Goal: Task Accomplishment & Management: Manage account settings

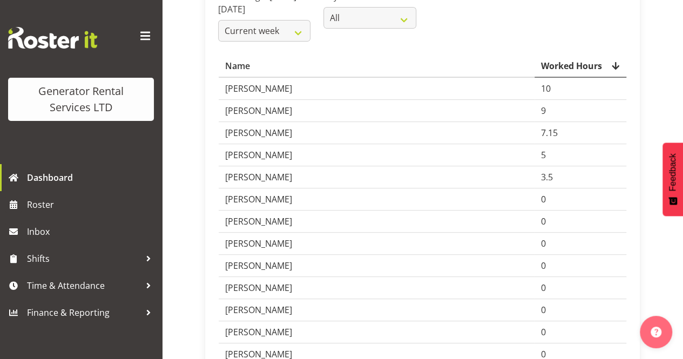
scroll to position [54, 0]
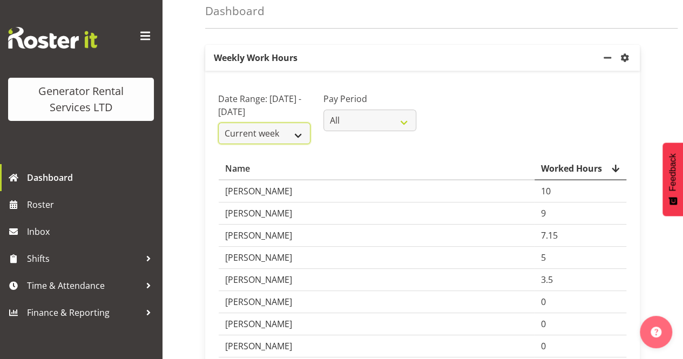
click at [299, 144] on select "Current week Last week Current Month Last Month Last 30 days" at bounding box center [264, 134] width 92 height 22
select select "last_week"
click at [218, 135] on select "Current week Last week Current Month Last Month Last 30 days" at bounding box center [264, 134] width 92 height 22
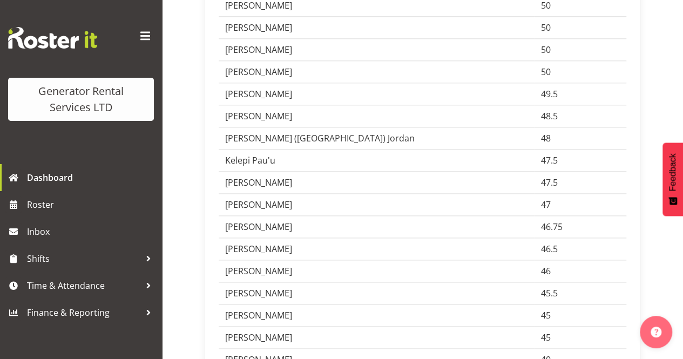
scroll to position [648, 0]
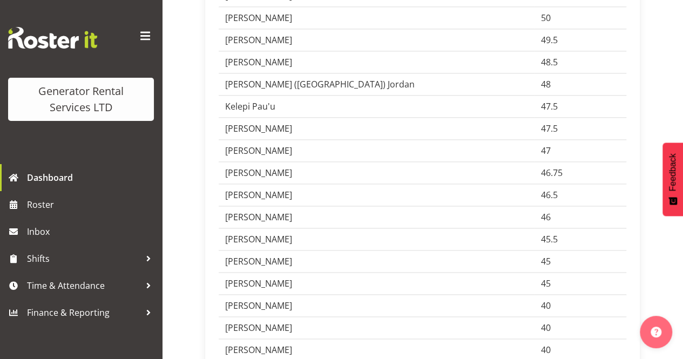
click at [541, 267] on span "45" at bounding box center [546, 261] width 10 height 12
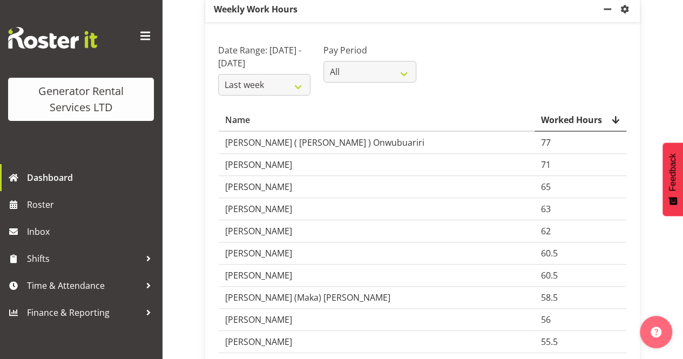
scroll to position [54, 0]
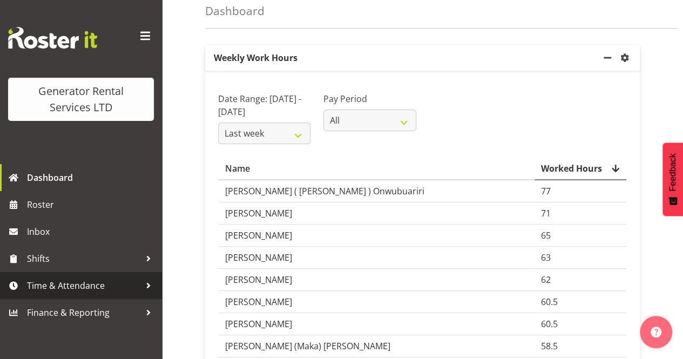
click at [83, 288] on span "Time & Attendance" at bounding box center [83, 285] width 113 height 16
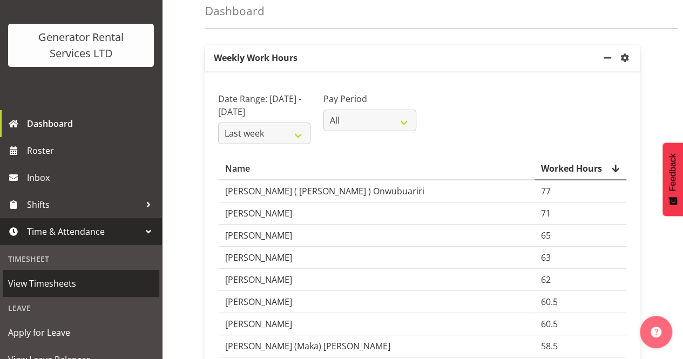
click at [64, 285] on span "View Timesheets" at bounding box center [81, 283] width 146 height 16
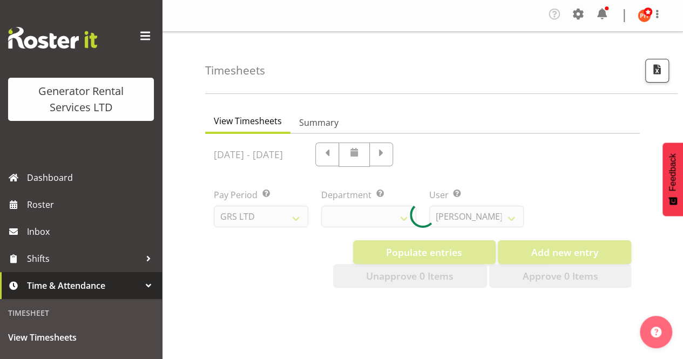
select select "22"
select select "149"
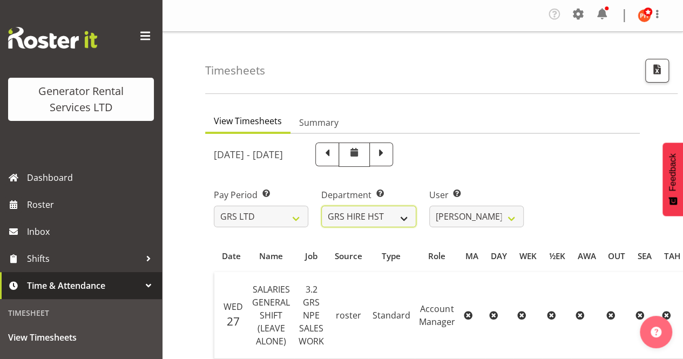
click at [404, 218] on select "GRS ADMIN AKL GRS ADMIN TGA GRS ENGINEERING AKL GRS HIRE AKL GRS HIRE HST GRS H…" at bounding box center [368, 217] width 94 height 22
select select "163"
click at [321, 206] on select "GRS ADMIN AKL GRS ADMIN TGA GRS ENGINEERING AKL GRS HIRE AKL GRS HIRE HST GRS H…" at bounding box center [368, 217] width 94 height 22
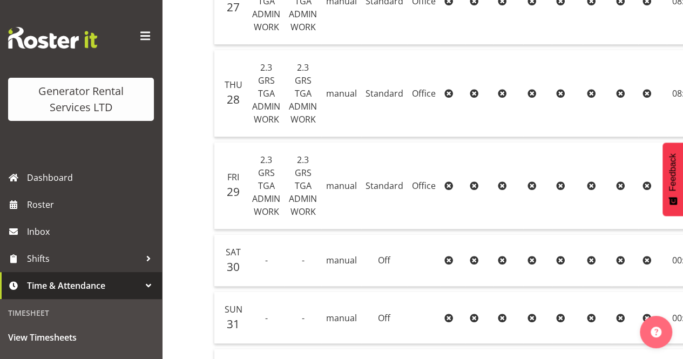
scroll to position [324, 0]
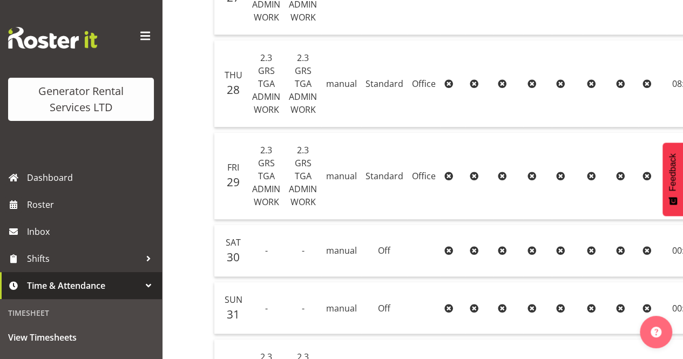
click at [294, 185] on span "2.3 GRS TGA ADMIN WORK" at bounding box center [303, 176] width 28 height 64
click at [280, 180] on td "2.3 GRS TGA ADMIN WORK" at bounding box center [266, 176] width 37 height 87
click at [356, 201] on td "manual" at bounding box center [341, 176] width 40 height 87
click at [446, 175] on icon at bounding box center [448, 176] width 9 height 9
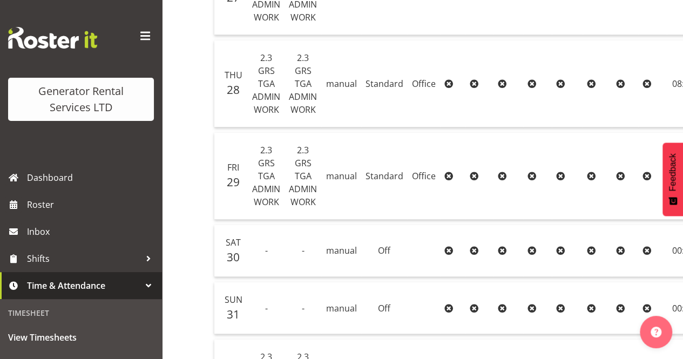
click at [285, 175] on td "2.3 GRS TGA ADMIN WORK" at bounding box center [302, 176] width 37 height 87
click at [336, 191] on td "manual" at bounding box center [341, 176] width 40 height 87
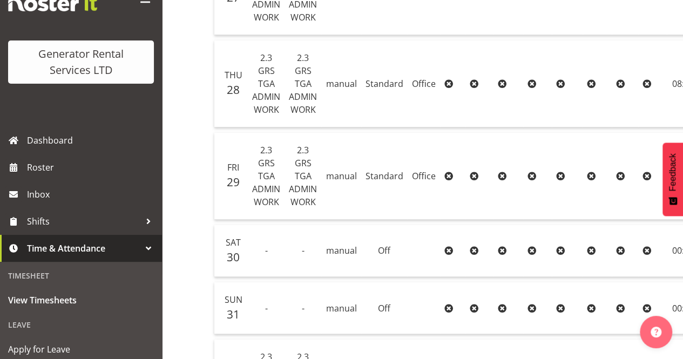
scroll to position [54, 0]
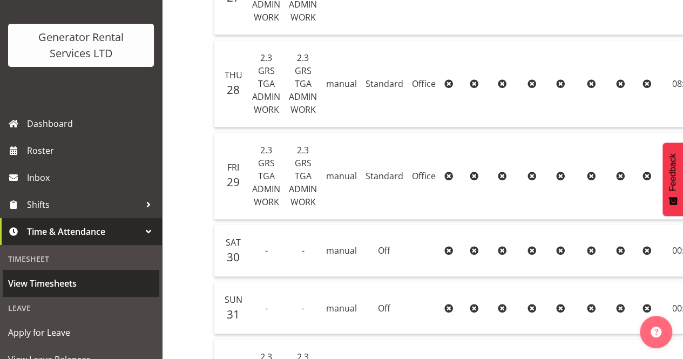
click at [62, 282] on span "View Timesheets" at bounding box center [81, 283] width 146 height 16
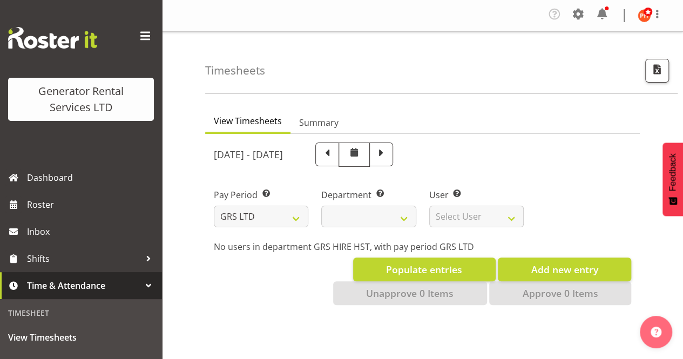
select select
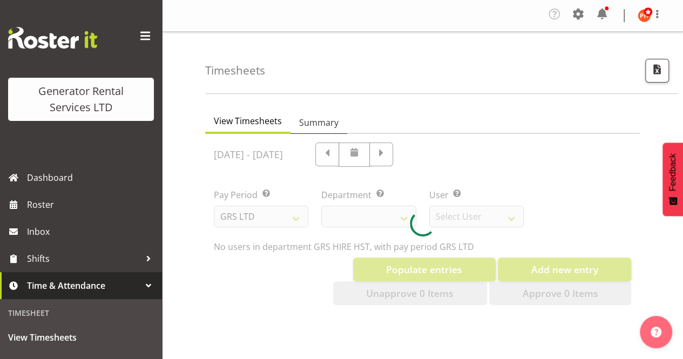
click at [318, 124] on span "Summary" at bounding box center [318, 122] width 39 height 13
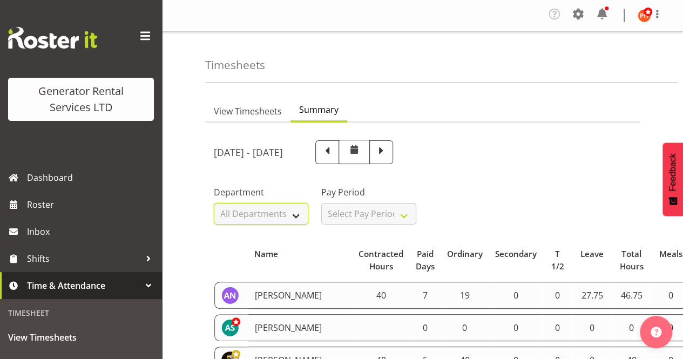
click at [296, 218] on select "All Departments GRS ADMIN AKL GRS ADMIN TGA GRS ENGINEERING AKL GRS HIRE AKL GR…" at bounding box center [261, 214] width 94 height 22
select select "163"
click at [214, 203] on select "All Departments GRS ADMIN AKL GRS ADMIN TGA GRS ENGINEERING AKL GRS HIRE AKL GR…" at bounding box center [261, 214] width 94 height 22
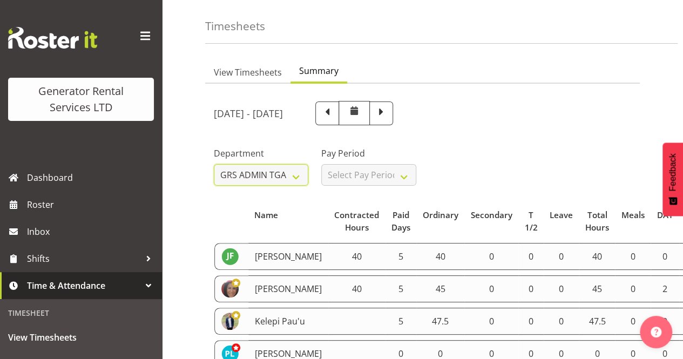
scroll to position [54, 0]
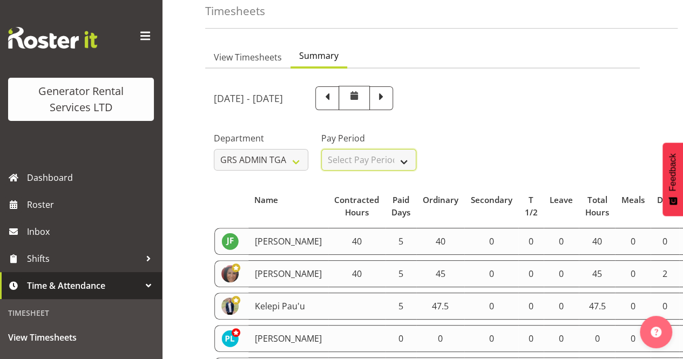
click at [406, 160] on select "Select Pay Period All Pay Periods GRS LTD GRS VEHICLES" at bounding box center [368, 160] width 94 height 22
click at [321, 149] on select "Select Pay Period All Pay Periods GRS LTD GRS VEHICLES" at bounding box center [368, 160] width 94 height 22
select select
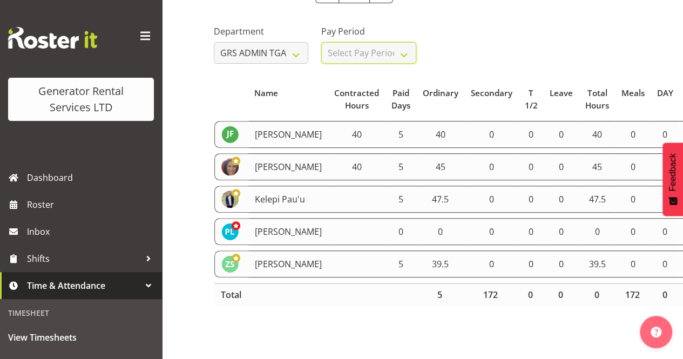
scroll to position [162, 0]
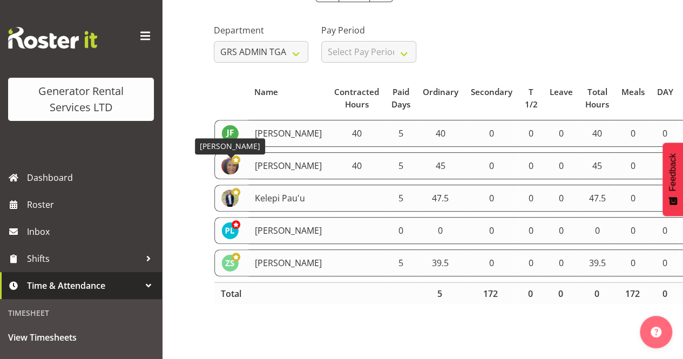
click at [232, 171] on img at bounding box center [229, 165] width 17 height 17
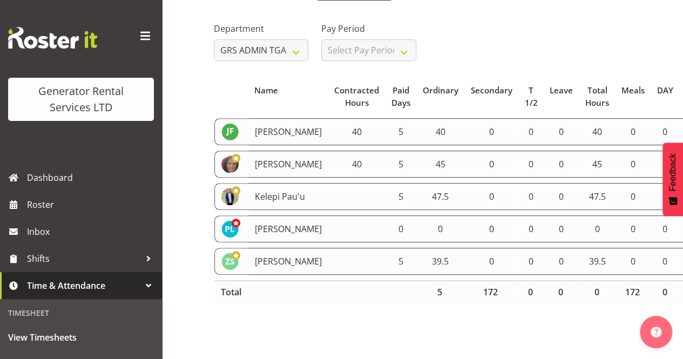
drag, startPoint x: 270, startPoint y: 154, endPoint x: 261, endPoint y: 160, distance: 10.2
click at [261, 160] on td "[PERSON_NAME]" at bounding box center [288, 164] width 80 height 27
drag, startPoint x: 566, startPoint y: 169, endPoint x: 586, endPoint y: 169, distance: 20.5
click at [586, 169] on tr "[PERSON_NAME] 40 5 45 0 0 0 45 0 2 0 0 0 0 0 0 $1,990.00" at bounding box center [584, 164] width 741 height 27
click at [544, 165] on td "0" at bounding box center [562, 164] width 36 height 27
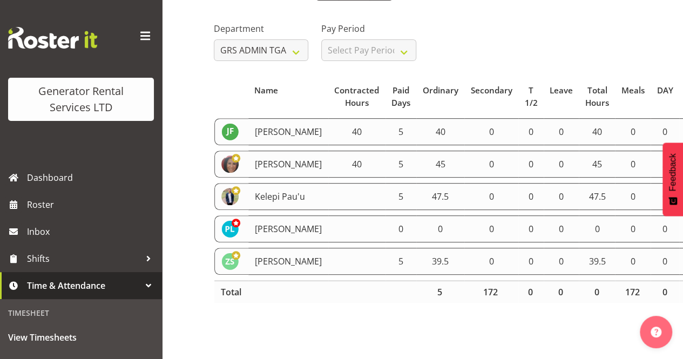
click at [329, 158] on td "40" at bounding box center [356, 164] width 57 height 27
drag, startPoint x: 337, startPoint y: 157, endPoint x: 323, endPoint y: 155, distance: 14.2
click at [328, 155] on td "40" at bounding box center [356, 164] width 57 height 27
